Goal: Task Accomplishment & Management: Manage account settings

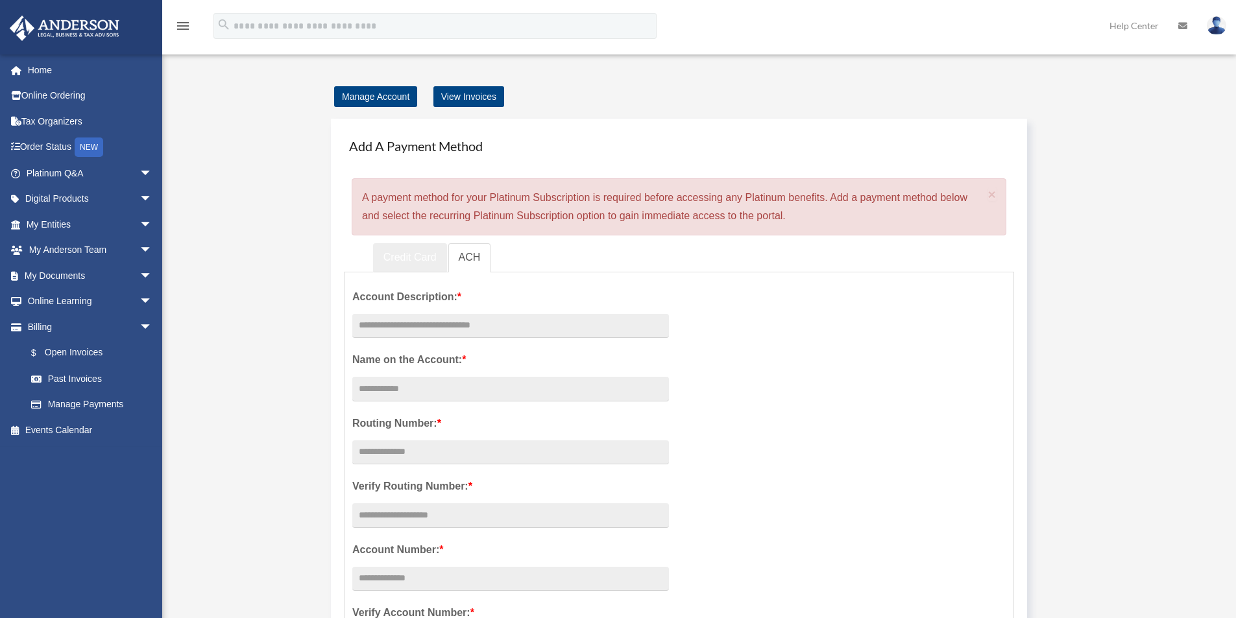
click at [392, 256] on link "Credit Card" at bounding box center [410, 257] width 74 height 29
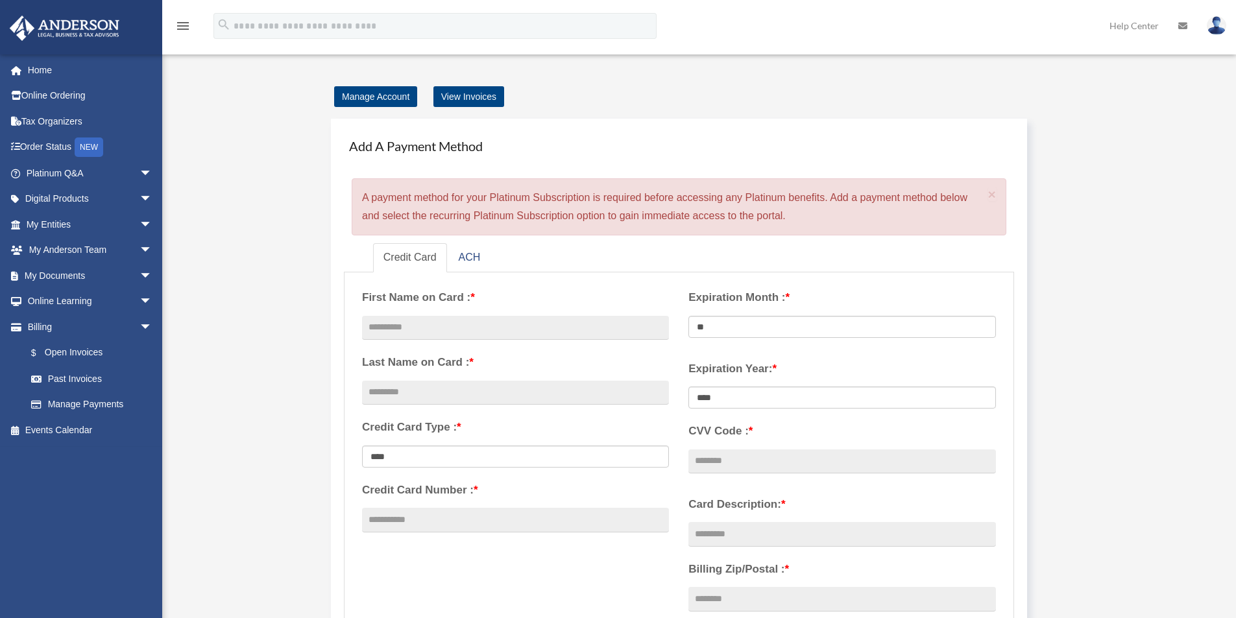
click at [66, 34] on img at bounding box center [64, 28] width 117 height 25
click at [89, 400] on link "Manage Payments" at bounding box center [95, 405] width 154 height 26
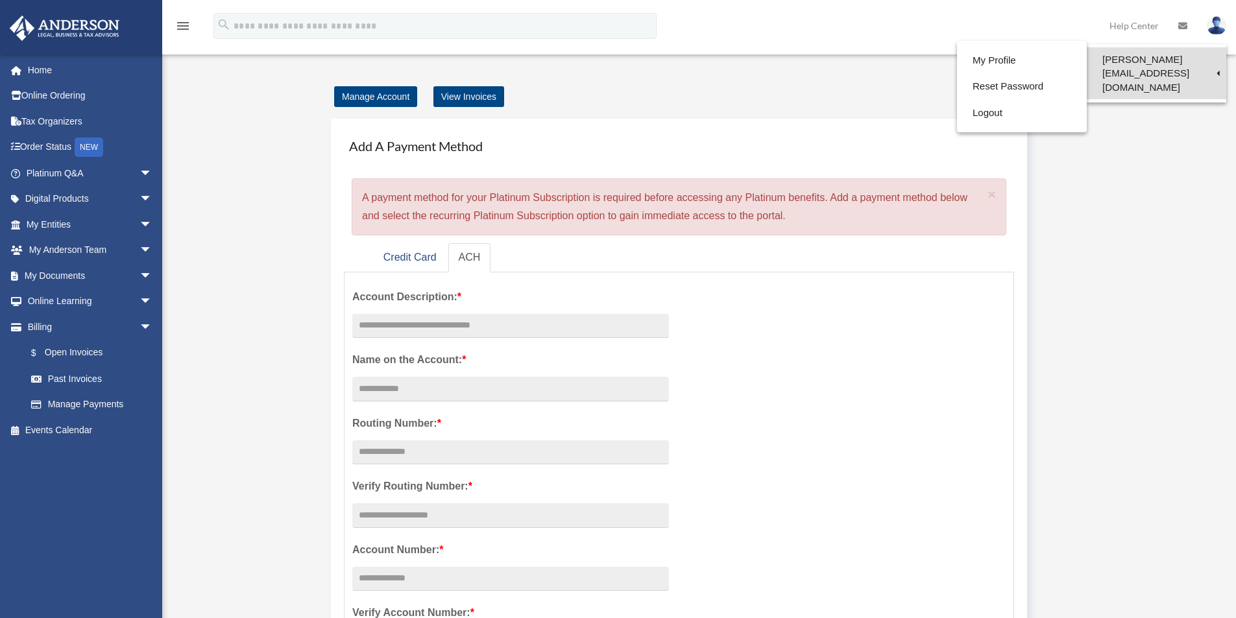
click at [1191, 57] on link "[PERSON_NAME][EMAIL_ADDRESS][DOMAIN_NAME]" at bounding box center [1155, 73] width 139 height 52
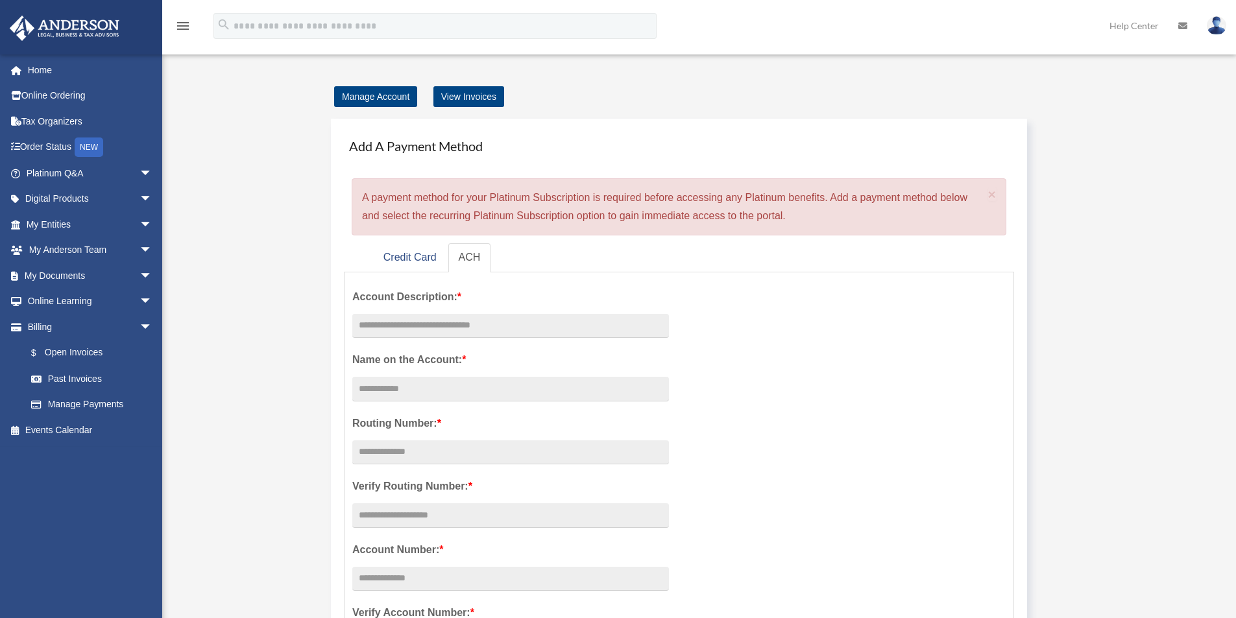
click at [1214, 22] on img at bounding box center [1215, 25] width 19 height 19
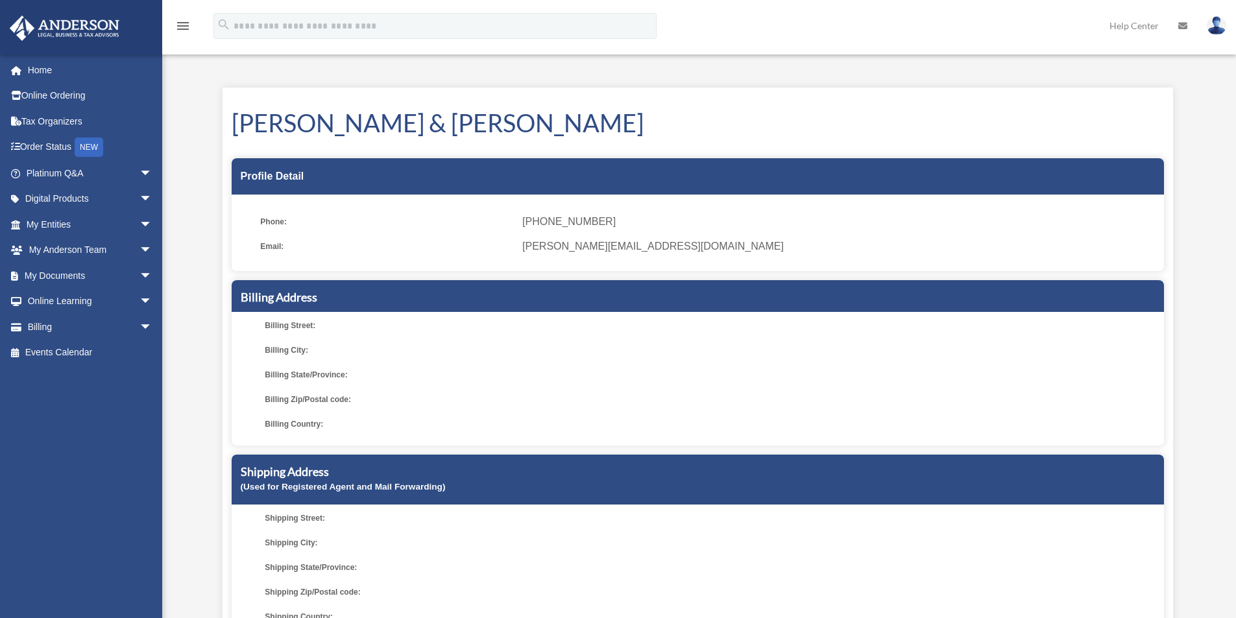
click at [1221, 20] on img at bounding box center [1215, 25] width 19 height 19
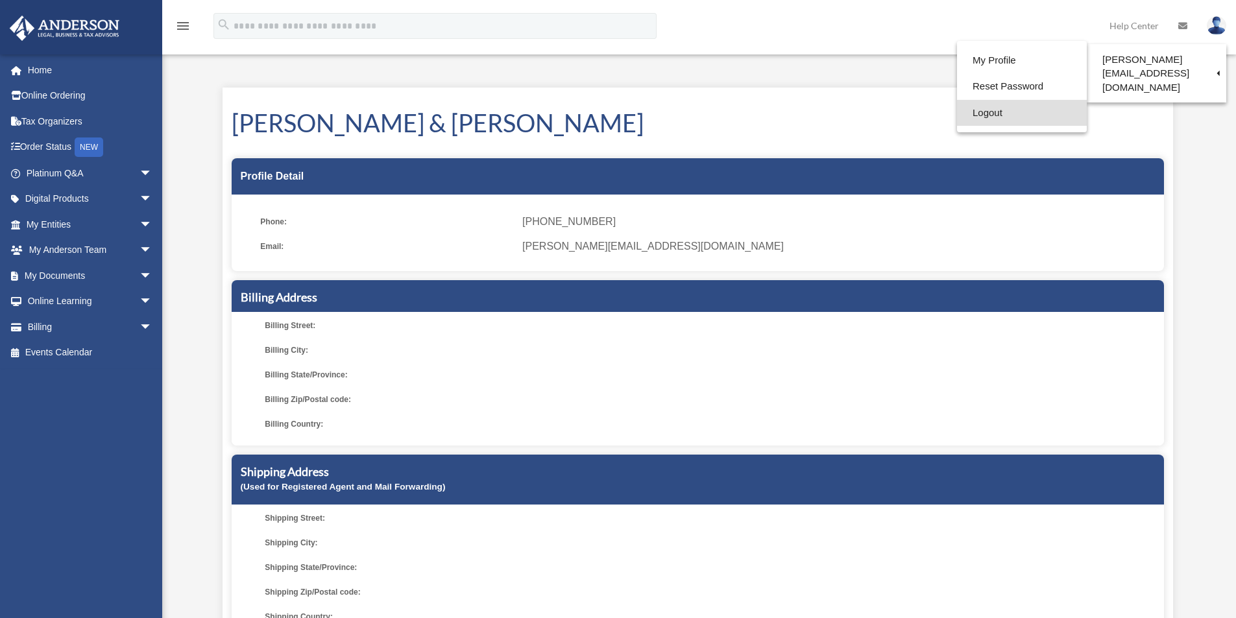
click at [988, 109] on link "Logout" at bounding box center [1022, 113] width 130 height 27
